Goal: Check status: Check status

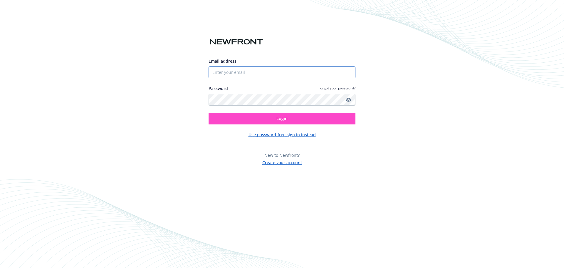
type input "[PERSON_NAME][EMAIL_ADDRESS][PERSON_NAME][DOMAIN_NAME]"
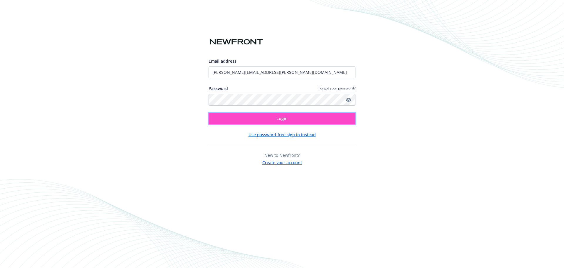
click at [272, 121] on button "Login" at bounding box center [282, 119] width 147 height 12
